Goal: Task Accomplishment & Management: Manage account settings

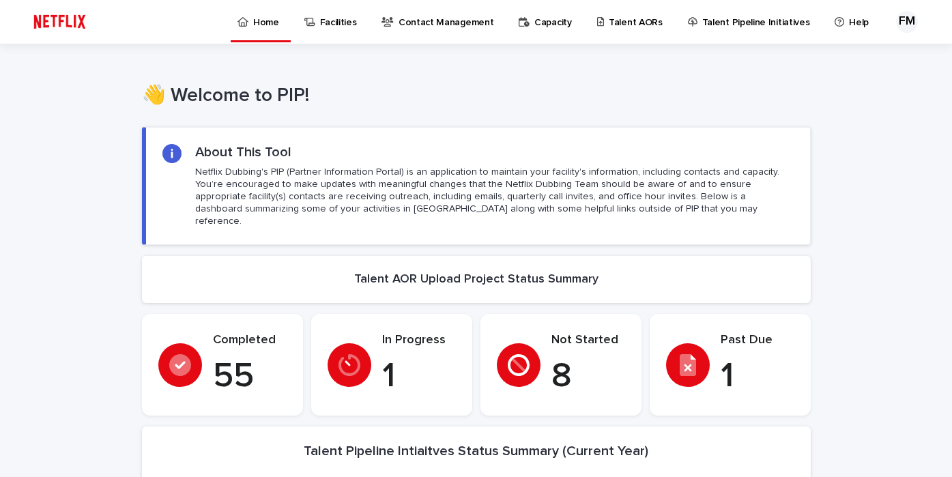
click at [332, 21] on p "Facilities" at bounding box center [338, 14] width 37 height 29
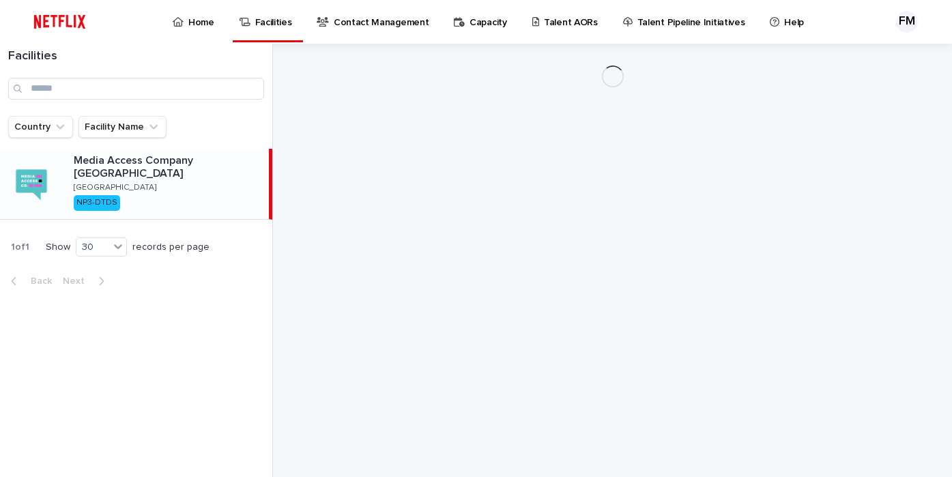
click at [377, 27] on p "Contact Management" at bounding box center [381, 14] width 95 height 29
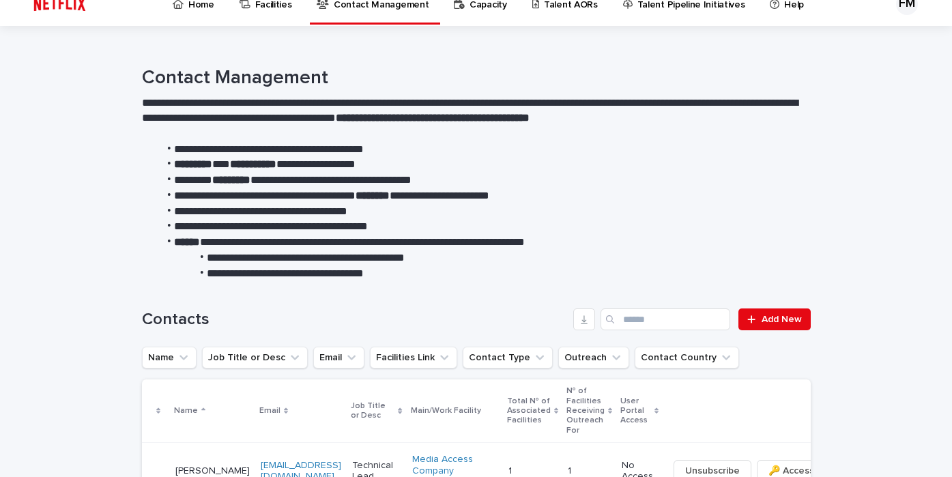
scroll to position [19, 0]
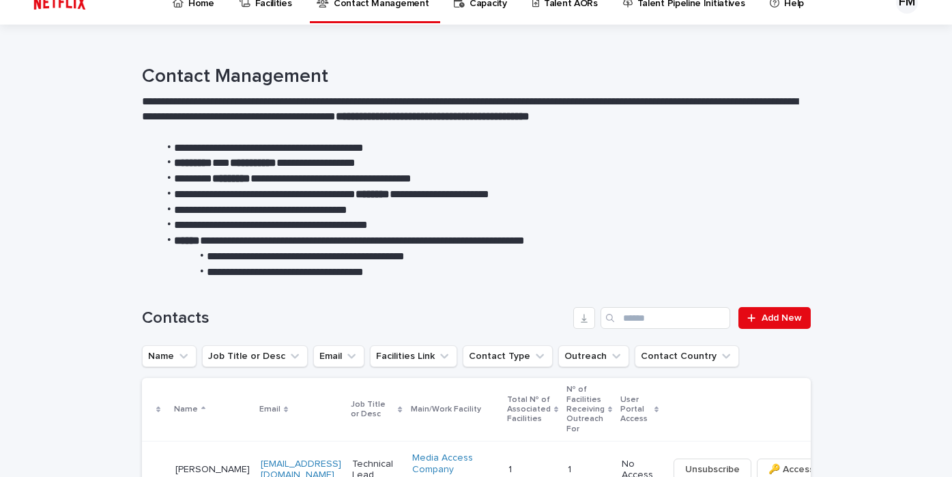
click at [476, 11] on link "Capacity" at bounding box center [482, 2] width 60 height 42
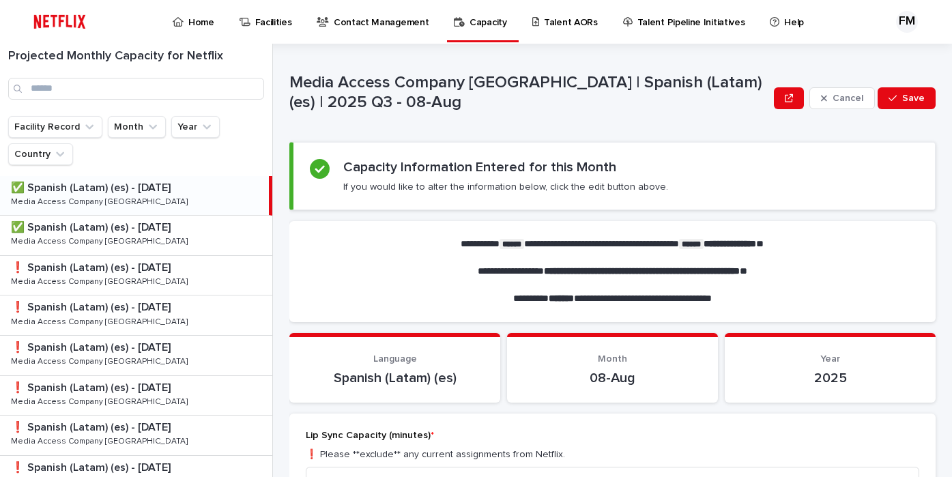
scroll to position [46, 0]
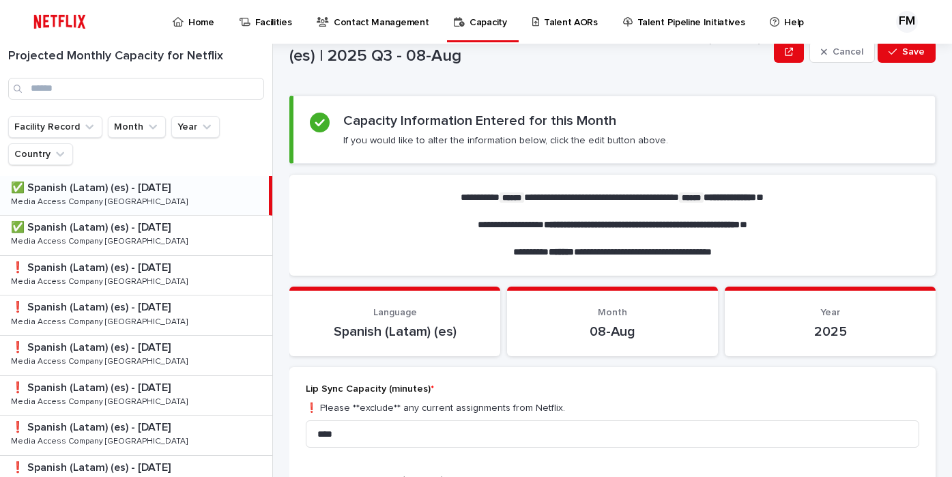
click at [693, 39] on link "Talent Pipeline Initiatives" at bounding box center [687, 21] width 130 height 42
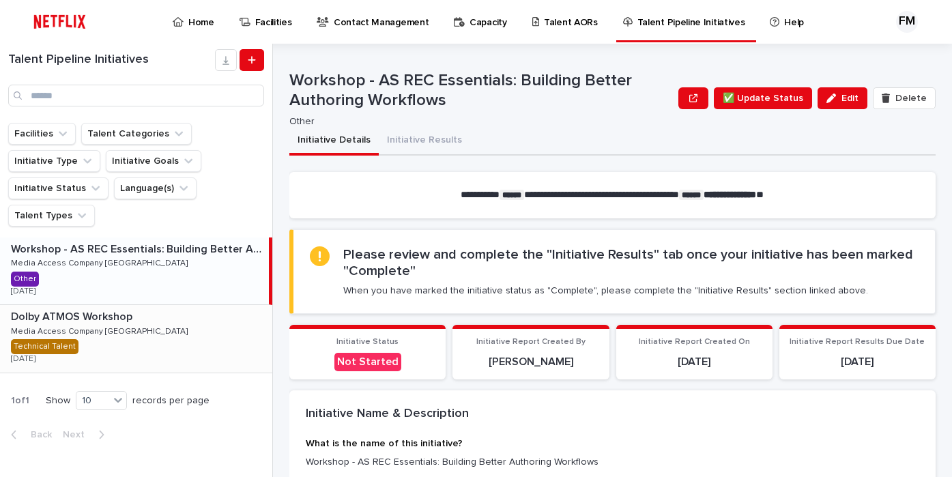
click at [83, 327] on p "Media Access Company [GEOGRAPHIC_DATA]" at bounding box center [100, 330] width 179 height 12
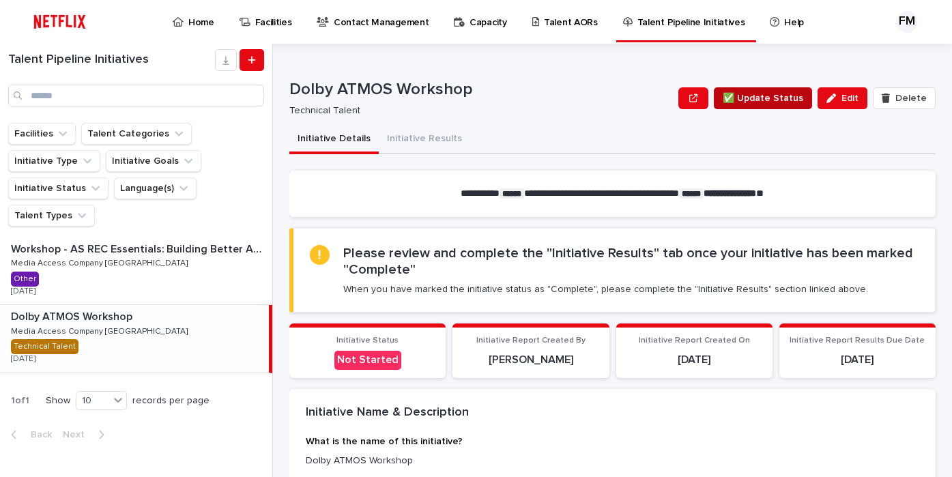
click at [778, 94] on span "✅ Update Status" at bounding box center [763, 98] width 81 height 14
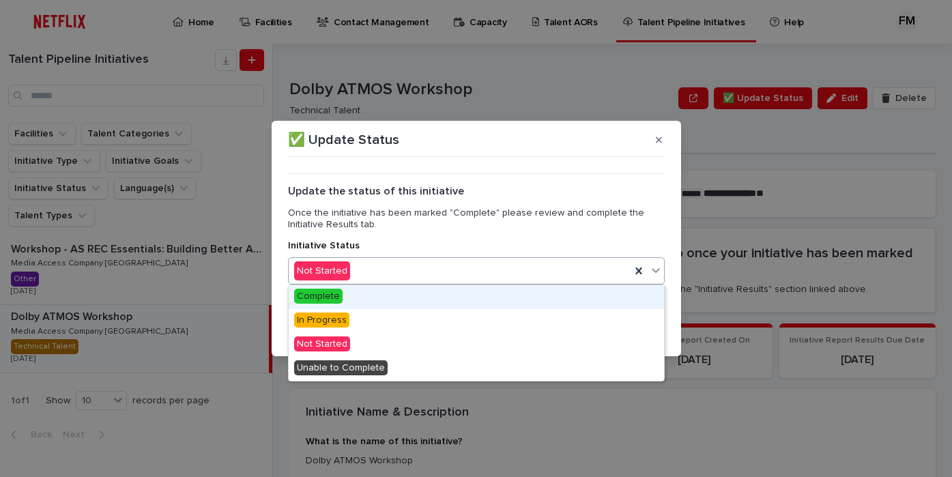
click at [659, 267] on icon at bounding box center [656, 270] width 14 height 14
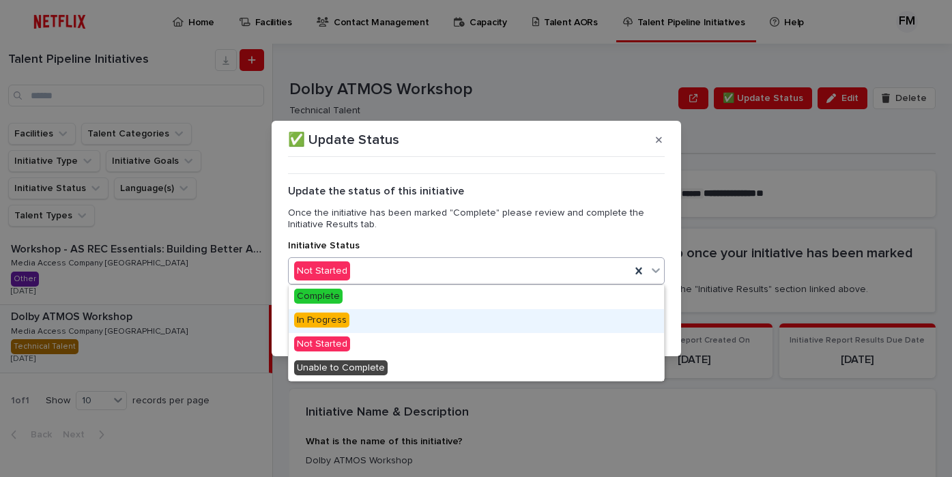
click at [385, 313] on div "In Progress" at bounding box center [476, 321] width 375 height 24
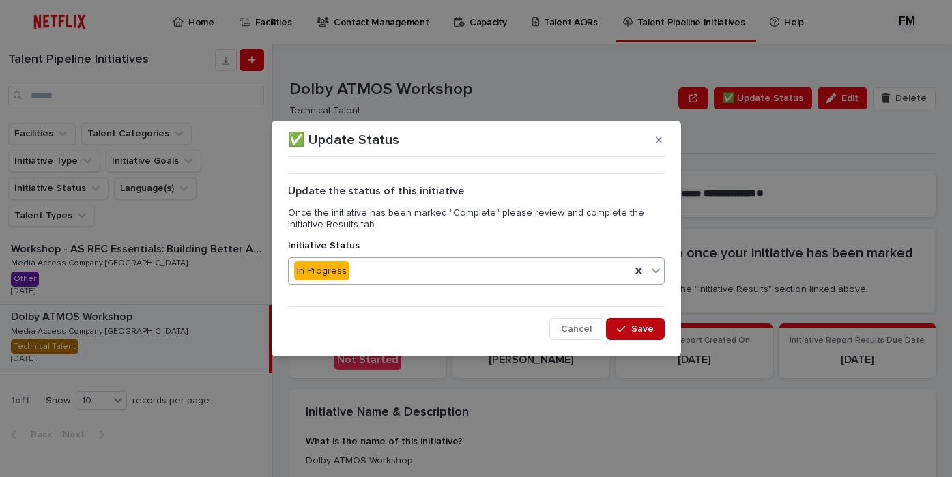
click at [630, 323] on button "Save" at bounding box center [635, 329] width 58 height 22
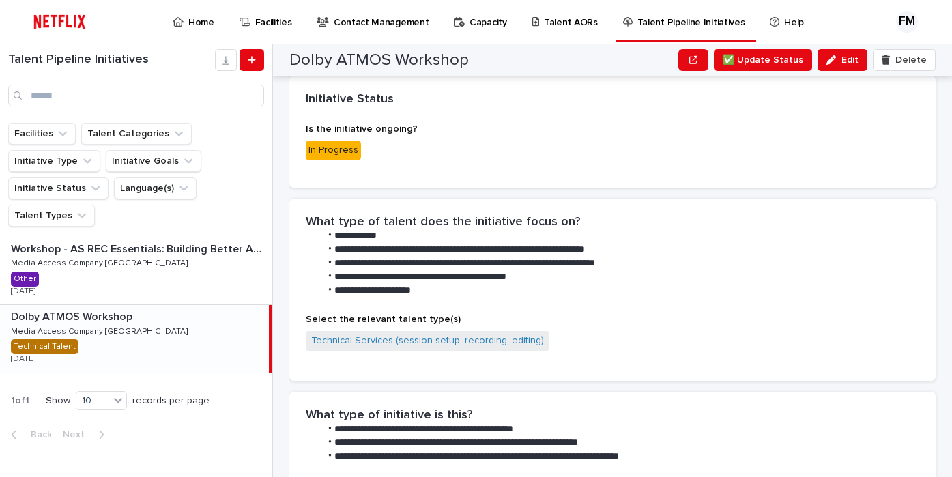
scroll to position [648, 0]
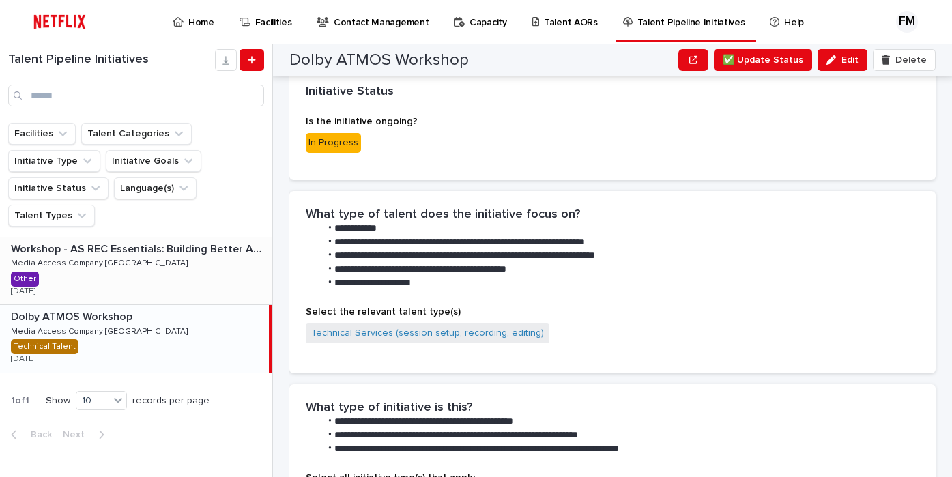
drag, startPoint x: 44, startPoint y: 285, endPoint x: 178, endPoint y: 301, distance: 134.6
click at [44, 285] on div "Other + 0" at bounding box center [33, 279] width 45 height 15
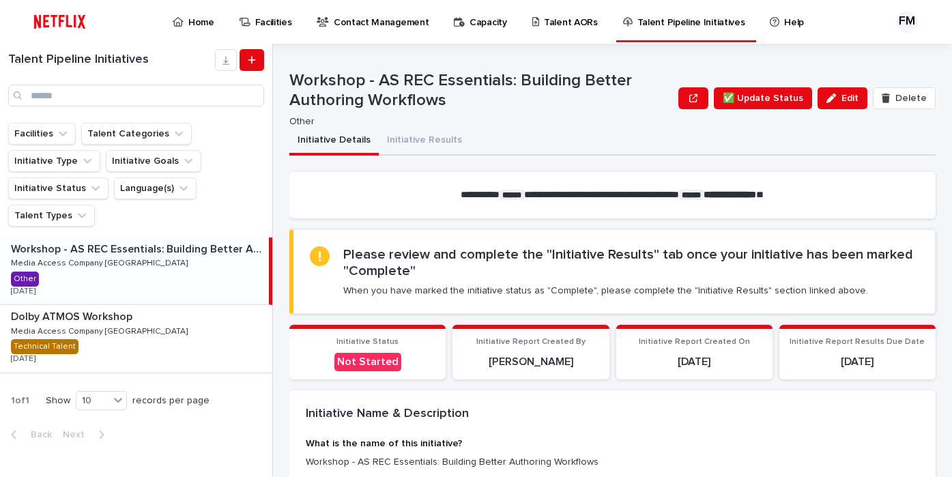
click at [59, 253] on p "Workshop - AS REC Essentials: Building Better Authoring Workflows" at bounding box center [138, 248] width 255 height 16
click at [79, 252] on p "Workshop - AS REC Essentials: Building Better Authoring Workflows" at bounding box center [138, 248] width 255 height 16
click at [105, 318] on p "Dolby ATMOS Workshop" at bounding box center [73, 316] width 124 height 16
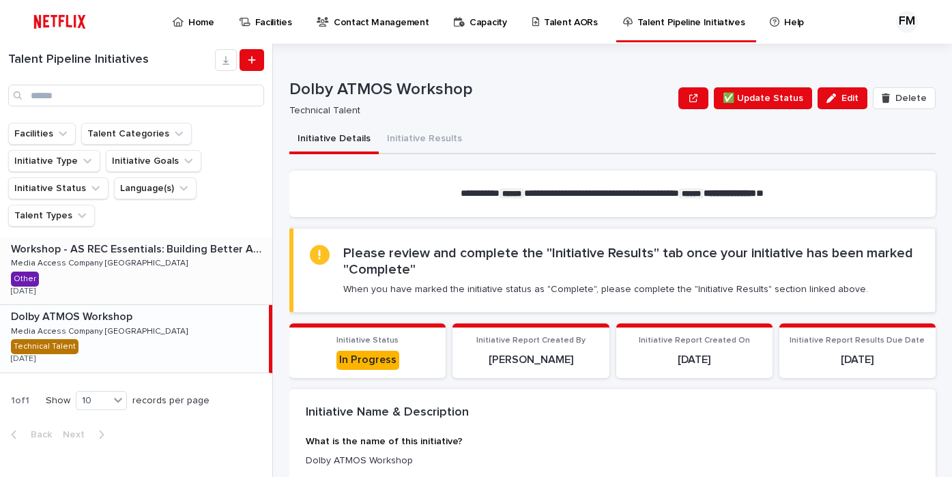
click at [145, 267] on div "Workshop - AS REC Essentials: Building Better Authoring Workflows Workshop - AS…" at bounding box center [136, 270] width 272 height 67
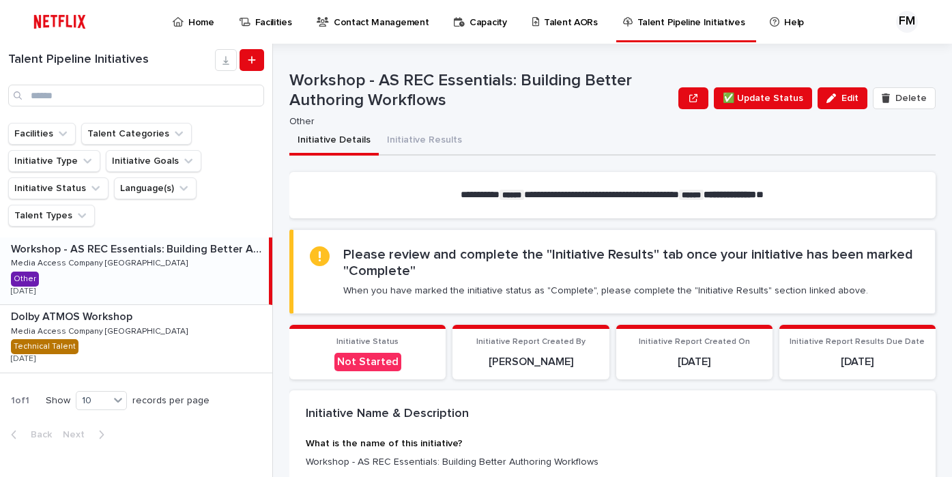
click at [167, 242] on div "Workshop - AS REC Essentials: Building Better Authoring Workflows Workshop - AS…" at bounding box center [134, 270] width 269 height 67
click at [160, 327] on div "Dolby ATMOS Workshop Dolby ATMOS Workshop Media Access Company [GEOGRAPHIC_DATA…" at bounding box center [136, 338] width 272 height 67
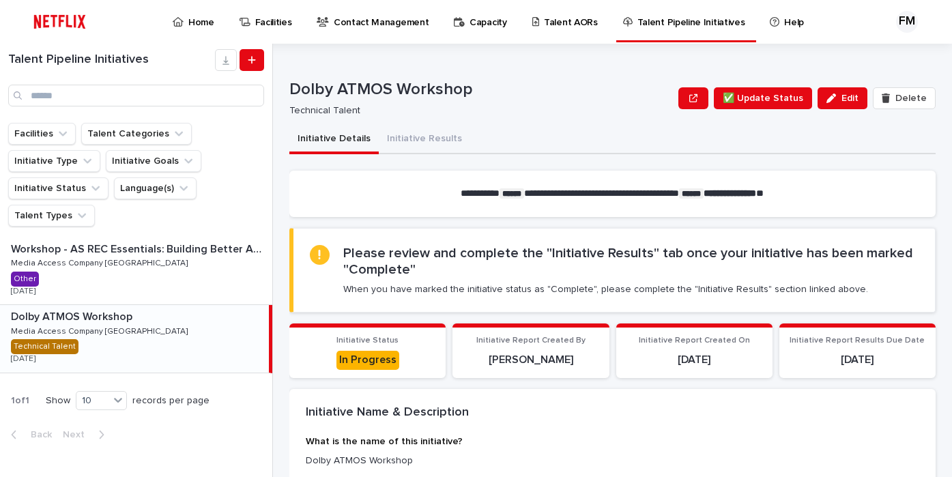
click at [478, 24] on p "Capacity" at bounding box center [488, 14] width 38 height 29
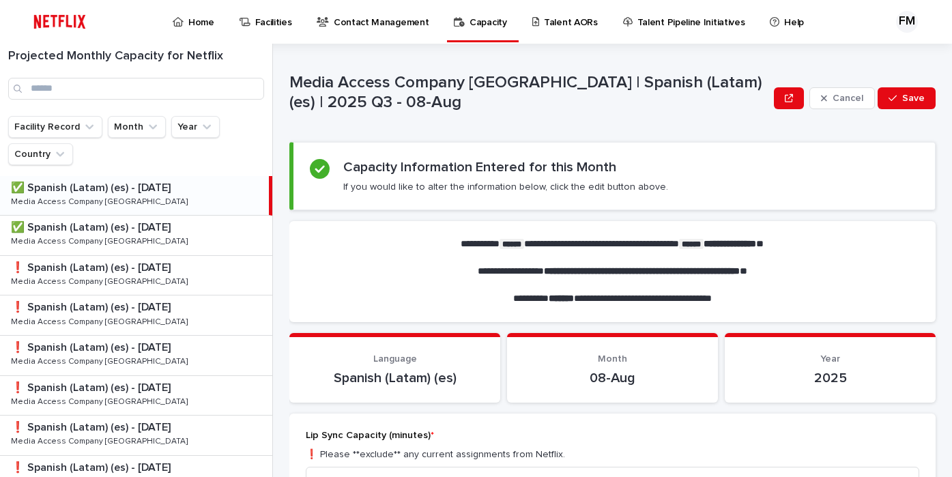
click at [375, 28] on p "Contact Management" at bounding box center [381, 14] width 95 height 29
